Goal: Information Seeking & Learning: Learn about a topic

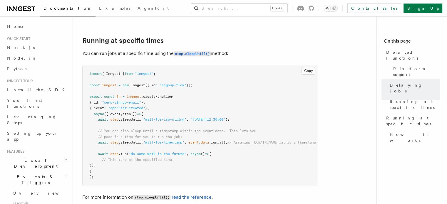
click at [132, 49] on p "You can run jobs at a specific time using the step.sleepUntil() method:" at bounding box center [199, 53] width 235 height 9
copy p "specific"
click at [147, 106] on span "}" at bounding box center [146, 108] width 2 height 4
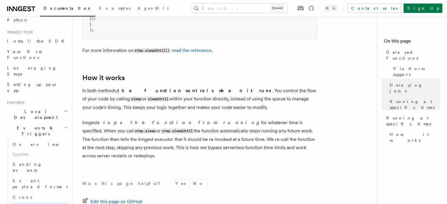
scroll to position [558, 0]
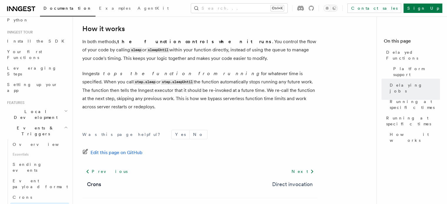
click at [301, 180] on link "Direct invocation" at bounding box center [292, 184] width 41 height 8
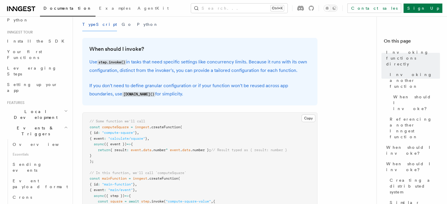
scroll to position [147, 0]
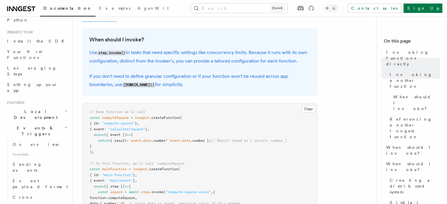
click at [127, 63] on p "Use step.invoke() in tasks that need specific settings like concurrency limits.…" at bounding box center [199, 56] width 221 height 17
click at [95, 85] on p "If you don't need to define granular configuration or if your function won't be…" at bounding box center [199, 80] width 221 height 17
copy p "boundaries"
click at [101, 87] on p "If you don't need to define granular configuration or if your function won't be…" at bounding box center [199, 80] width 221 height 17
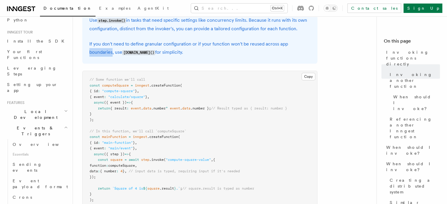
scroll to position [196, 0]
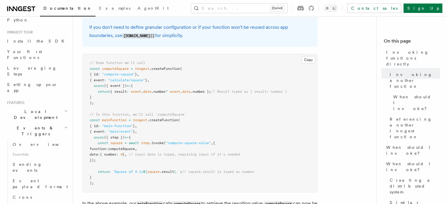
click at [130, 75] on span ""compute-square"" at bounding box center [118, 74] width 33 height 4
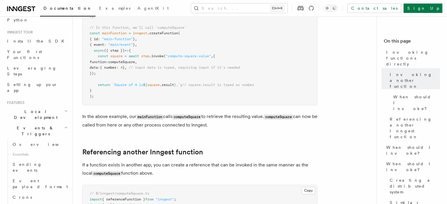
scroll to position [294, 0]
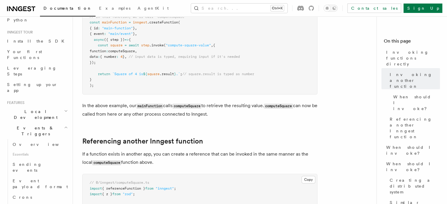
click at [183, 114] on p "In the above example, our mainFunction calls computeSquare to retrieve the resu…" at bounding box center [199, 110] width 235 height 17
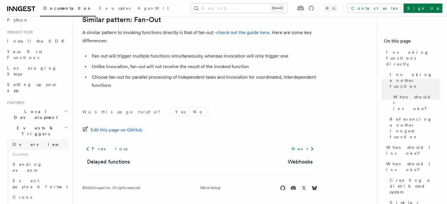
scroll to position [98, 0]
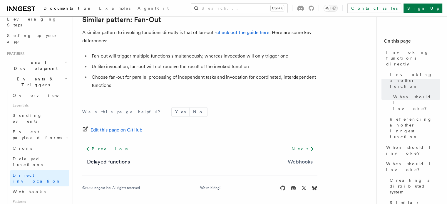
click at [289, 162] on link "Webhooks" at bounding box center [300, 162] width 25 height 8
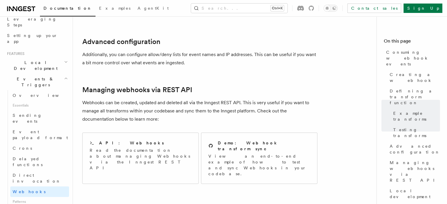
scroll to position [1224, 0]
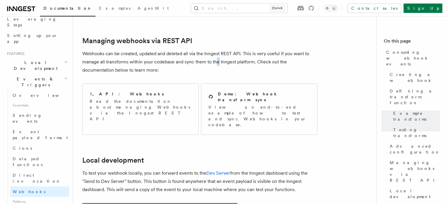
drag, startPoint x: 250, startPoint y: 79, endPoint x: 217, endPoint y: 41, distance: 50.6
click at [217, 50] on p "Webhooks can be created, updated and deleted all via the Inngest REST API. This…" at bounding box center [199, 62] width 235 height 25
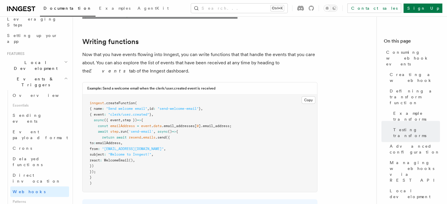
scroll to position [1518, 0]
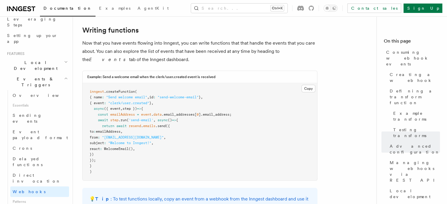
click at [171, 112] on span ".email_addresses[" at bounding box center [179, 114] width 35 height 4
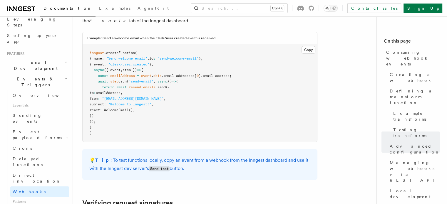
scroll to position [1566, 0]
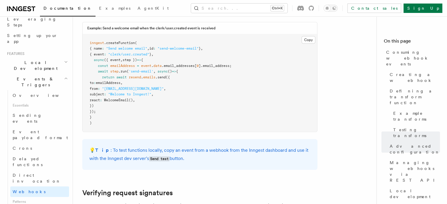
click at [220, 146] on p "💡 Tip : To test functions locally, copy an event from a webhook from the Innges…" at bounding box center [199, 154] width 221 height 17
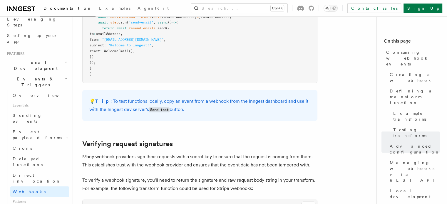
click at [180, 153] on p "Many webhook providers sign their requests with a secret key to ensure that the…" at bounding box center [199, 161] width 235 height 16
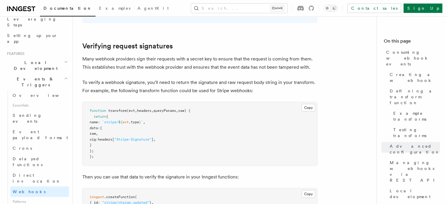
scroll to position [1665, 0]
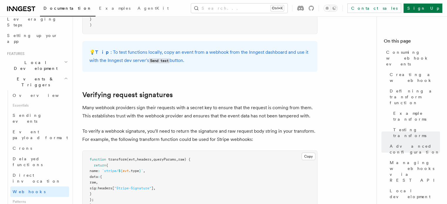
click at [153, 104] on p "Many webhook providers sign their requests with a secret key to ensure that the…" at bounding box center [199, 112] width 235 height 16
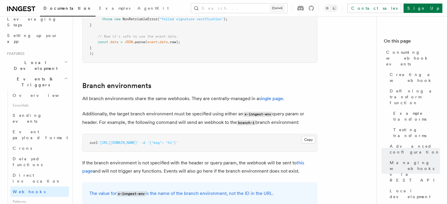
scroll to position [1909, 0]
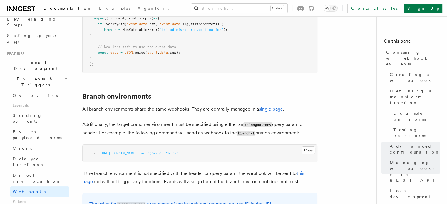
click at [129, 120] on p "Additionally, the target branch environment must be specified using either an x…" at bounding box center [199, 128] width 235 height 17
click at [130, 120] on p "Additionally, the target branch environment must be specified using either an x…" at bounding box center [199, 128] width 235 height 17
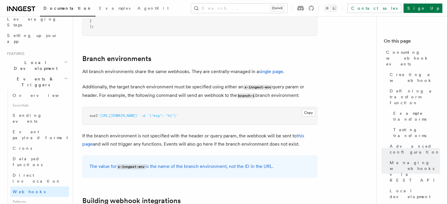
scroll to position [1958, 0]
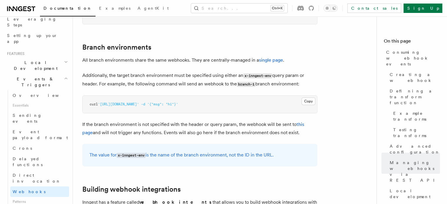
click at [130, 120] on p "If the branch environment is not specified with the header or query param, the …" at bounding box center [199, 128] width 235 height 16
click at [170, 120] on p "If the branch environment is not specified with the header or query param, the …" at bounding box center [199, 128] width 235 height 16
click at [145, 120] on p "If the branch environment is not specified with the header or query param, the …" at bounding box center [199, 128] width 235 height 16
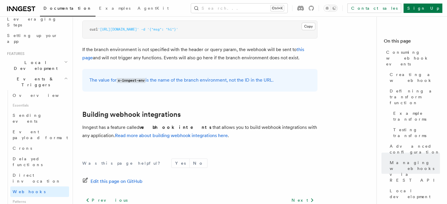
scroll to position [2050, 0]
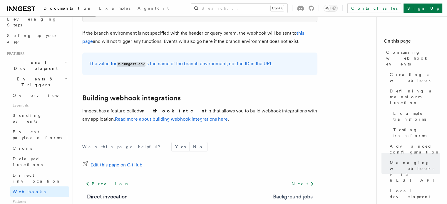
click at [277, 193] on link "Background jobs" at bounding box center [293, 197] width 40 height 8
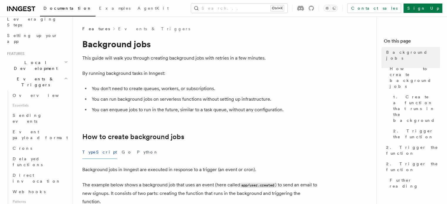
click at [121, 108] on li "You can enqueue jobs to run in the future, similar to a task queue, without any…" at bounding box center [203, 110] width 227 height 8
copy li "enqueue"
click at [116, 74] on p "By running background tasks in Inngest:" at bounding box center [199, 73] width 235 height 8
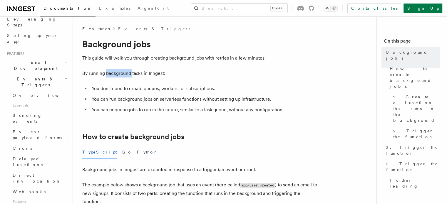
copy p "background"
drag, startPoint x: 116, startPoint y: 87, endPoint x: 104, endPoint y: 84, distance: 12.8
